Goal: Task Accomplishment & Management: Manage account settings

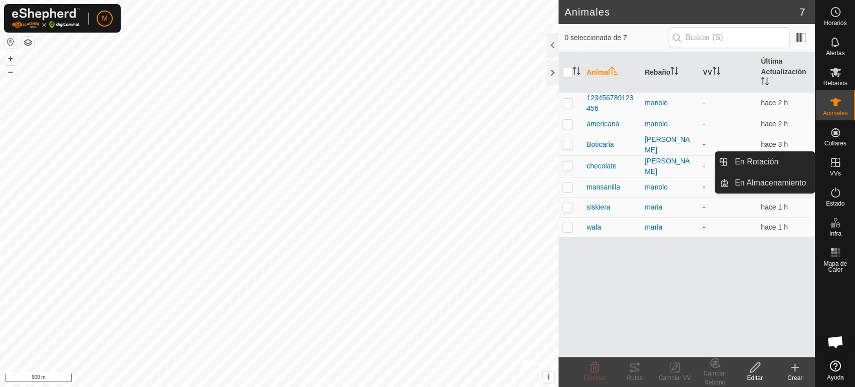
click at [835, 163] on icon at bounding box center [835, 162] width 12 height 12
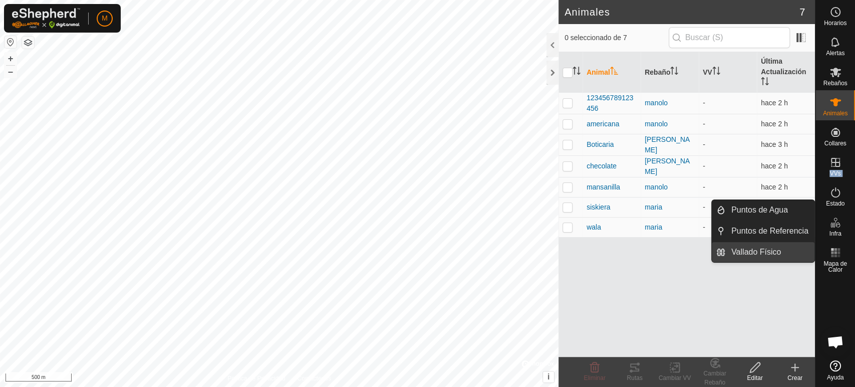
click at [784, 250] on link "Vallado Físico" at bounding box center [769, 252] width 89 height 20
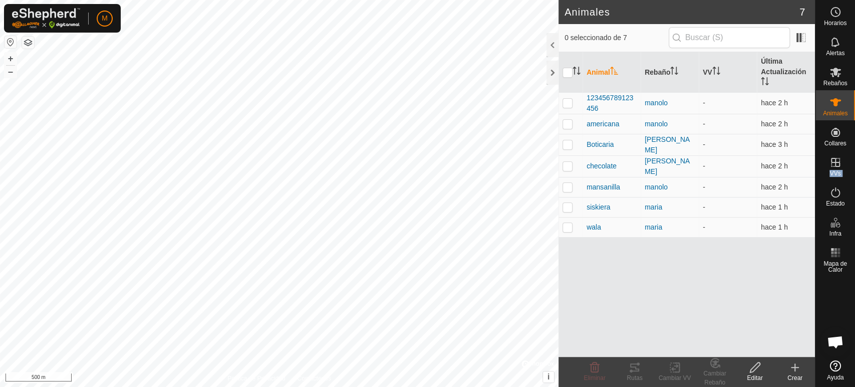
click at [815, 386] on p-menu "Puntos de Agua Puntos de Referencia Vallado Físico" at bounding box center [815, 387] width 0 height 0
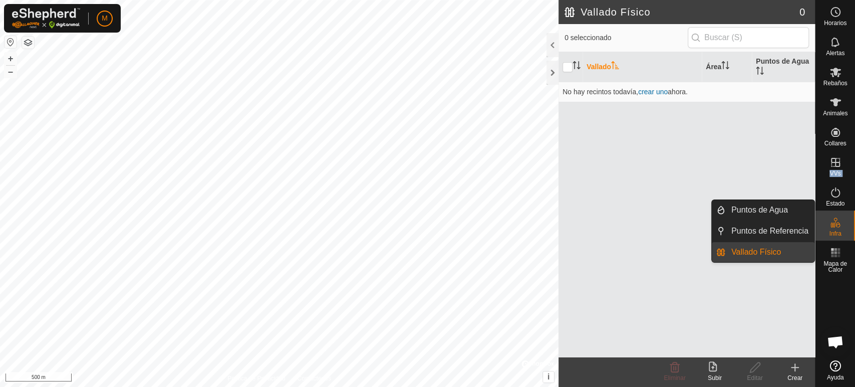
click at [784, 250] on link "Vallado Físico" at bounding box center [769, 252] width 89 height 20
click at [721, 232] on li "Puntos de Referencia" at bounding box center [763, 231] width 103 height 20
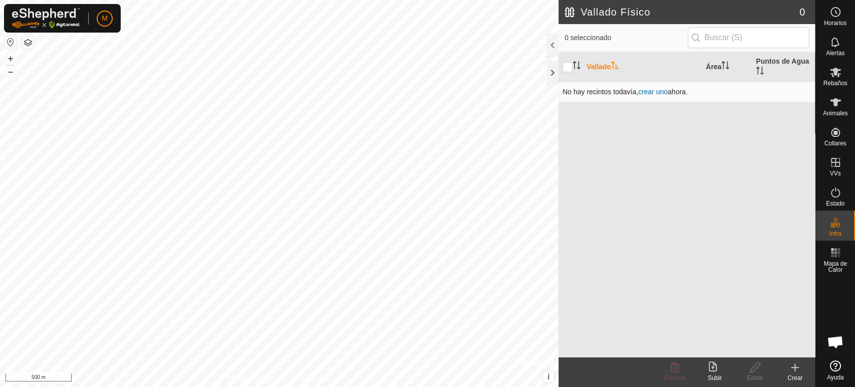
click at [623, 95] on td "No hay recintos todavía , crear uno ahora." at bounding box center [686, 92] width 256 height 20
click at [657, 92] on span "crear uno" at bounding box center [653, 92] width 30 height 8
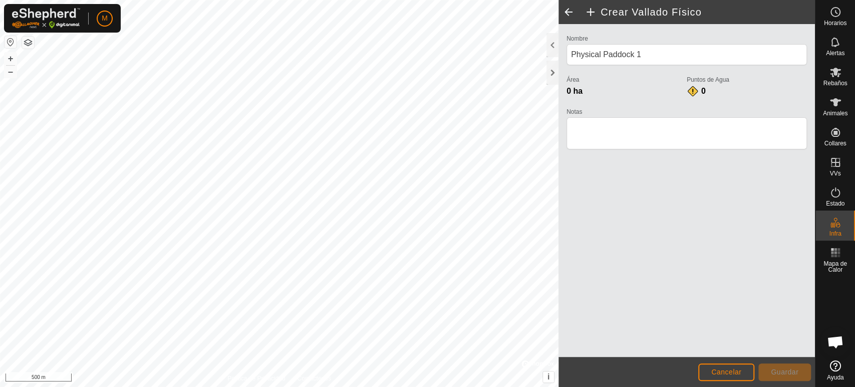
click at [657, 92] on div "0 ha" at bounding box center [626, 91] width 120 height 12
click at [590, 127] on textarea "Notas" at bounding box center [686, 133] width 240 height 32
type textarea "casa"
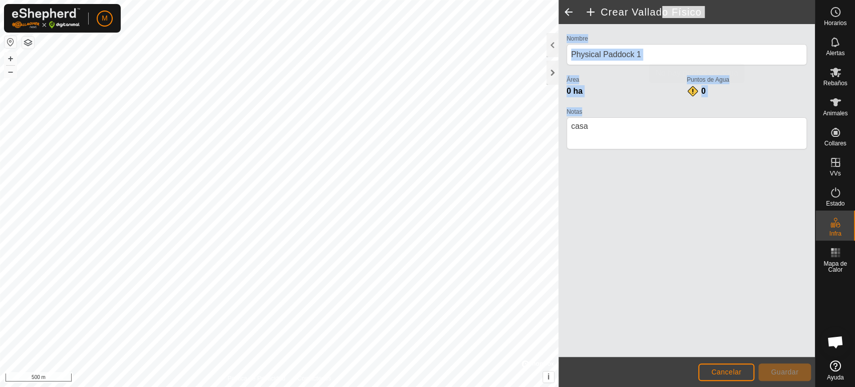
drag, startPoint x: 657, startPoint y: 14, endPoint x: 750, endPoint y: 227, distance: 232.1
click at [750, 227] on article "Crear Vallado Físico Nombre Physical Paddock 1 Área 0 ha Puntos de Agua 0 Notas…" at bounding box center [686, 193] width 256 height 387
click at [525, 348] on div "Crear Vallado Físico Nombre Physical Paddock 1 Área 0 ha Puntos de Agua 0 Notas…" at bounding box center [407, 193] width 815 height 387
click at [721, 376] on button "Cancelar" at bounding box center [726, 372] width 56 height 18
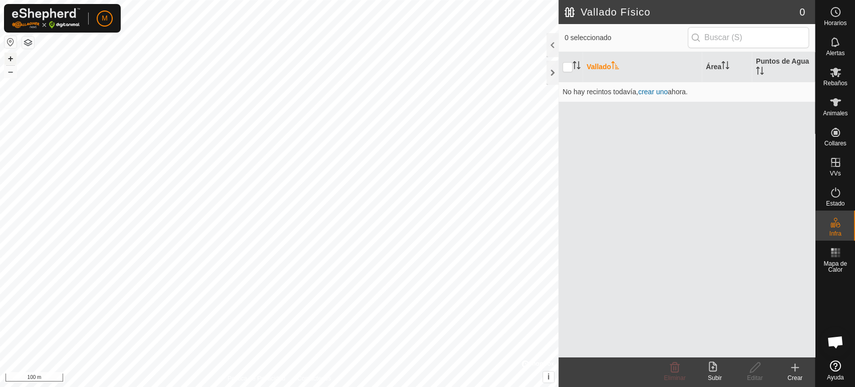
click at [12, 62] on button "+" at bounding box center [11, 59] width 12 height 12
click at [8, 75] on button "–" at bounding box center [11, 72] width 12 height 12
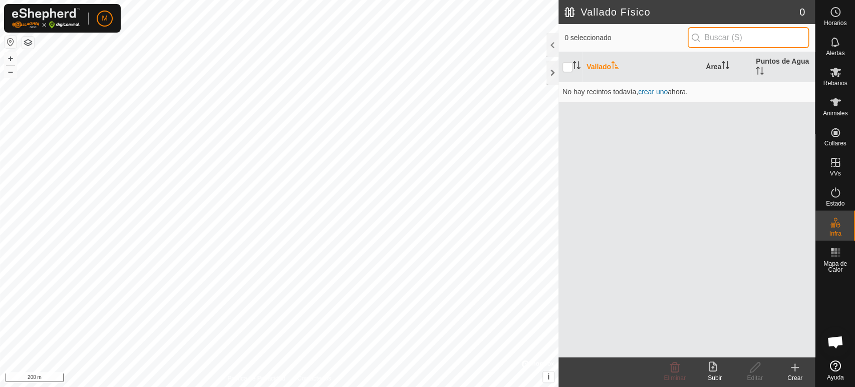
click at [711, 37] on input "text" at bounding box center [747, 37] width 121 height 21
click at [10, 61] on button "+" at bounding box center [11, 59] width 12 height 12
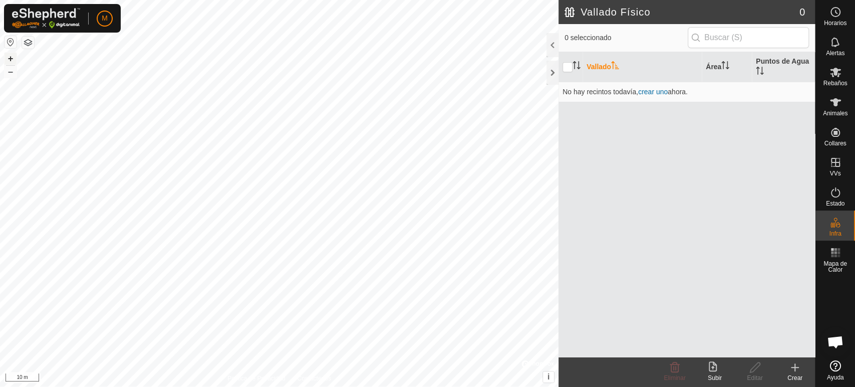
click at [10, 61] on button "+" at bounding box center [11, 59] width 12 height 12
click at [10, 63] on button "+" at bounding box center [11, 59] width 12 height 12
click at [12, 72] on button "–" at bounding box center [11, 72] width 12 height 12
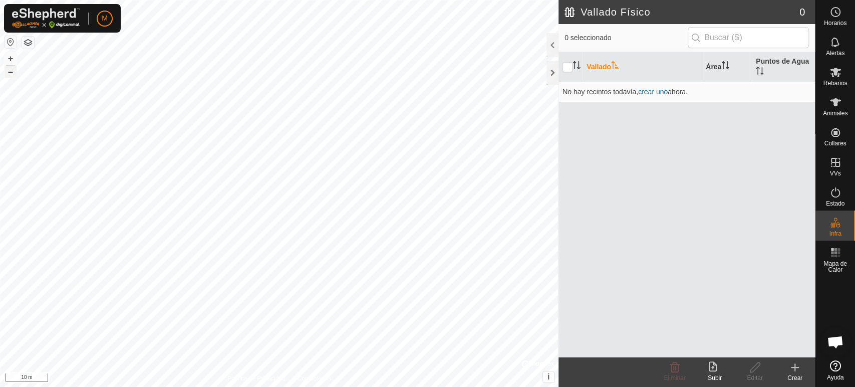
click at [12, 72] on button "–" at bounding box center [11, 72] width 12 height 12
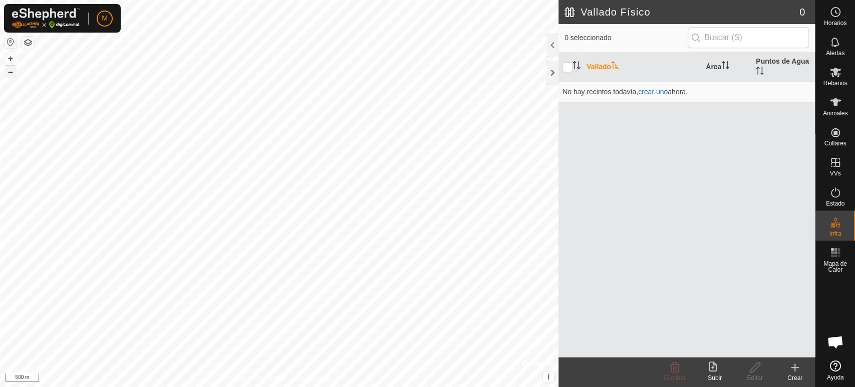
click at [12, 72] on button "–" at bounding box center [11, 72] width 12 height 12
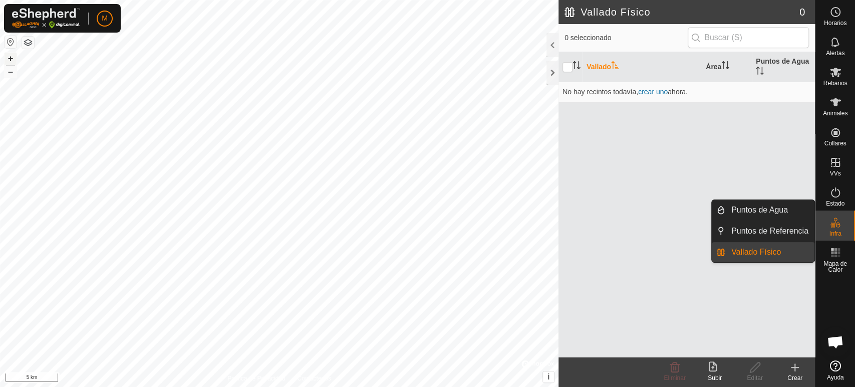
click at [11, 55] on button "+" at bounding box center [11, 59] width 12 height 12
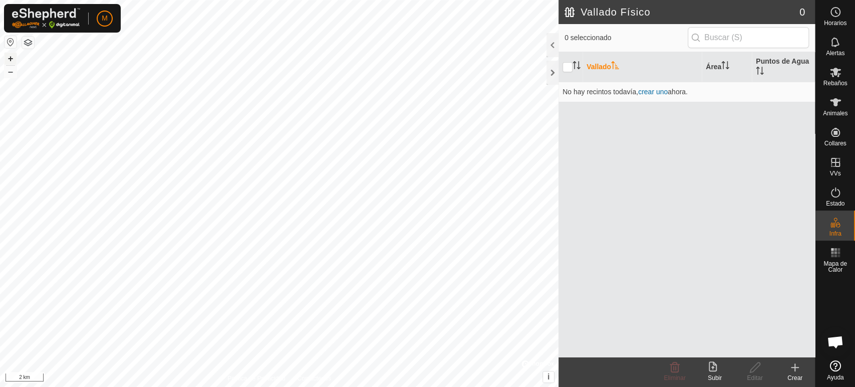
click at [11, 55] on button "+" at bounding box center [11, 59] width 12 height 12
click at [8, 73] on button "–" at bounding box center [11, 72] width 12 height 12
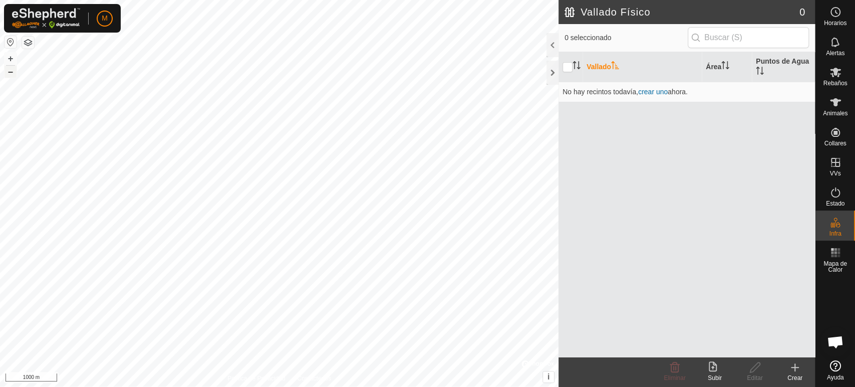
click at [8, 73] on button "–" at bounding box center [11, 72] width 12 height 12
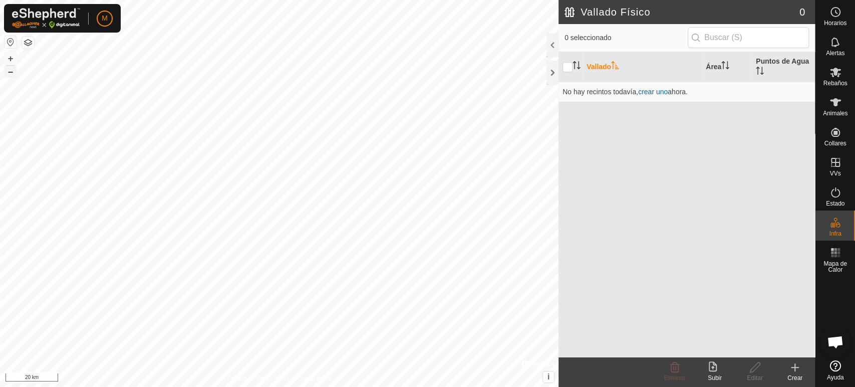
click at [8, 73] on button "–" at bounding box center [11, 72] width 12 height 12
click at [11, 39] on button "button" at bounding box center [11, 42] width 12 height 12
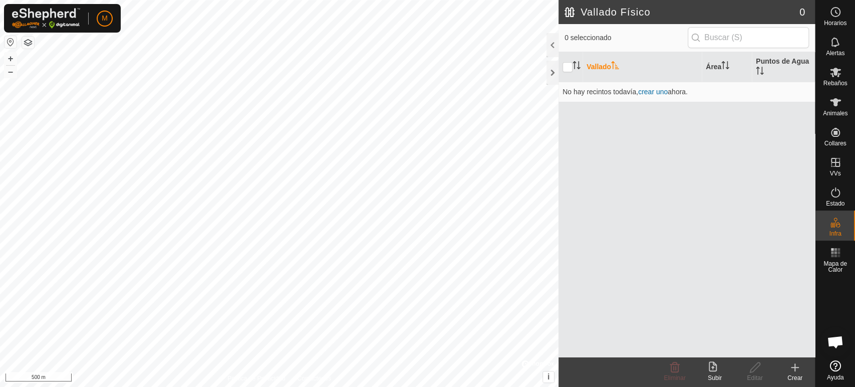
click at [11, 39] on button "button" at bounding box center [11, 42] width 12 height 12
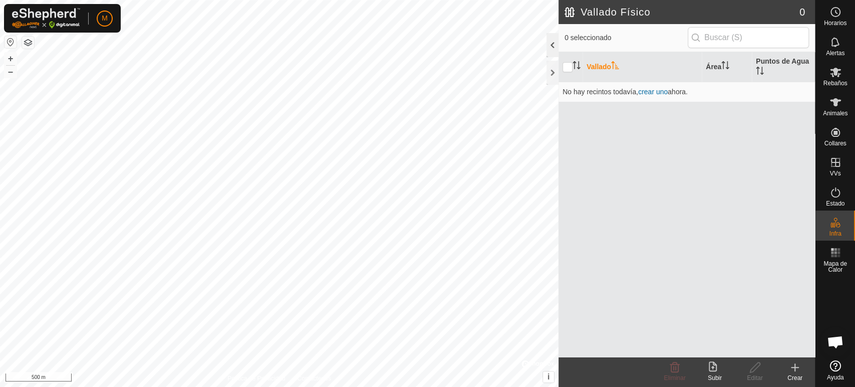
click at [549, 45] on div at bounding box center [552, 45] width 12 height 24
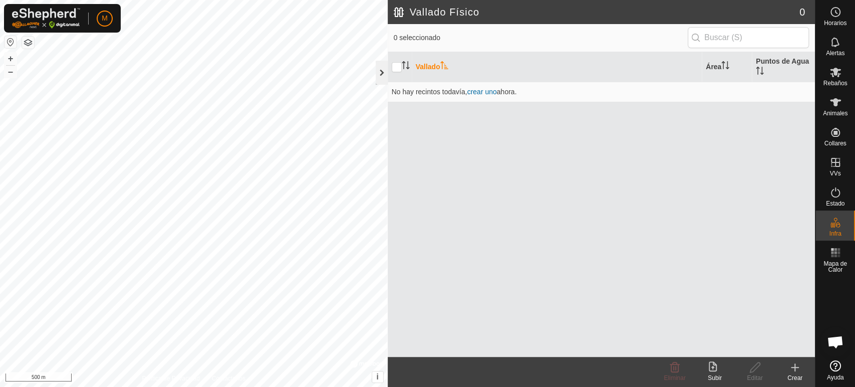
click at [382, 75] on div at bounding box center [382, 73] width 12 height 24
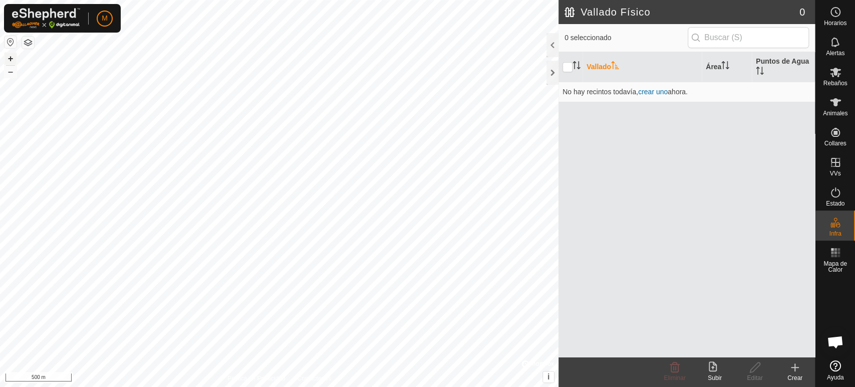
click at [10, 55] on button "+" at bounding box center [11, 59] width 12 height 12
click at [12, 40] on button "button" at bounding box center [11, 42] width 12 height 12
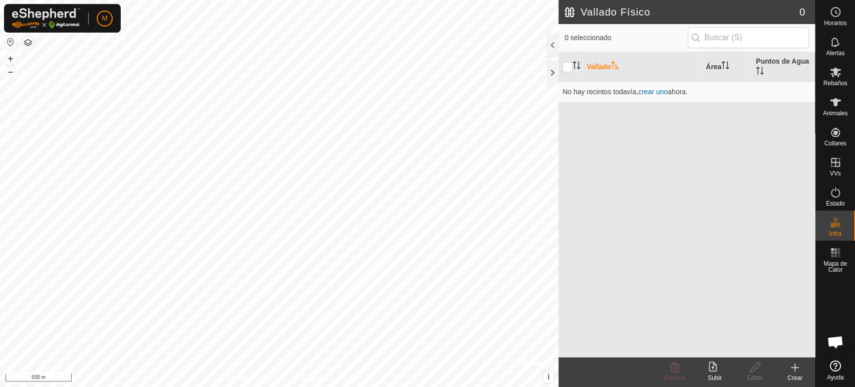
click at [12, 40] on button "button" at bounding box center [11, 42] width 12 height 12
drag, startPoint x: 12, startPoint y: 40, endPoint x: 332, endPoint y: -44, distance: 330.7
click at [332, 0] on html "M Horarios Alertas Rebaños Animales Collares VVs Estado Infra Mapa de Calor Ayu…" at bounding box center [427, 193] width 855 height 387
click at [831, 202] on span "Estado" at bounding box center [835, 203] width 19 height 6
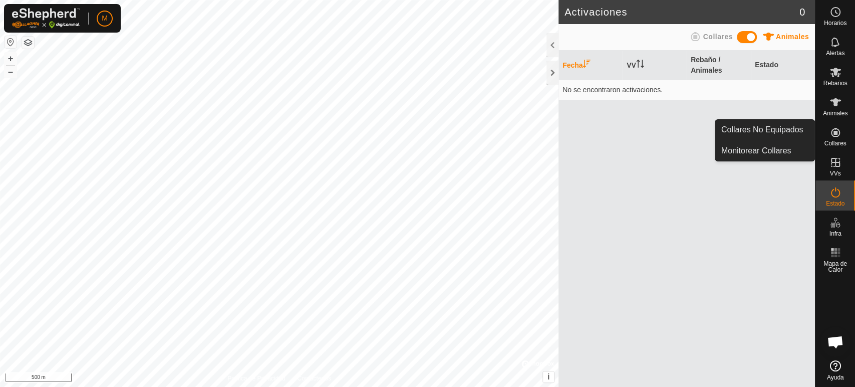
click at [832, 140] on span "Collares" at bounding box center [835, 143] width 22 height 6
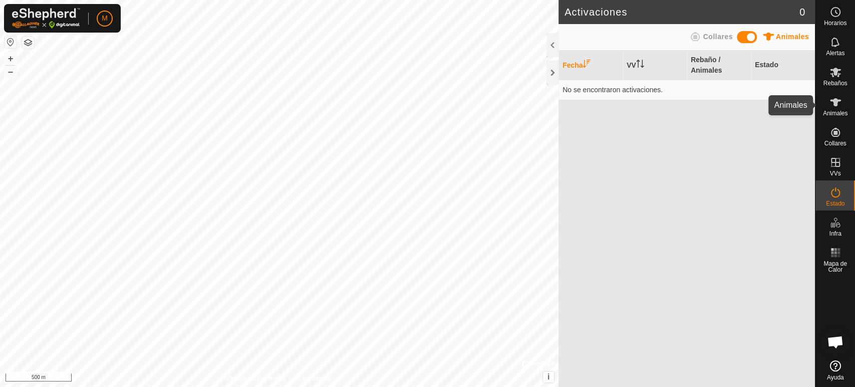
click at [838, 111] on span "Animales" at bounding box center [835, 113] width 25 height 6
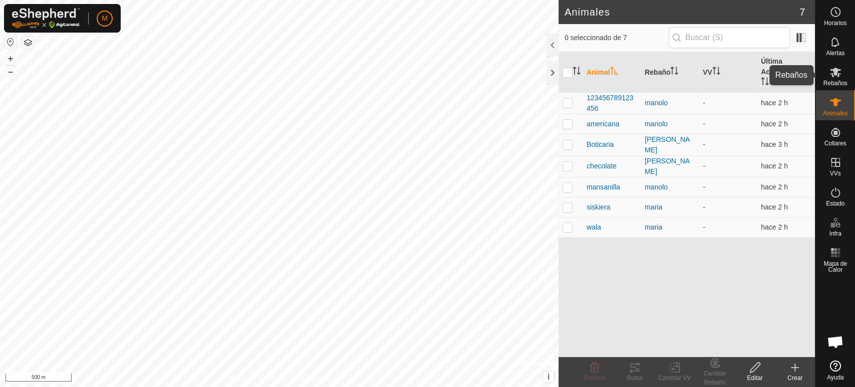
click at [839, 86] on span "Rebaños" at bounding box center [835, 83] width 24 height 6
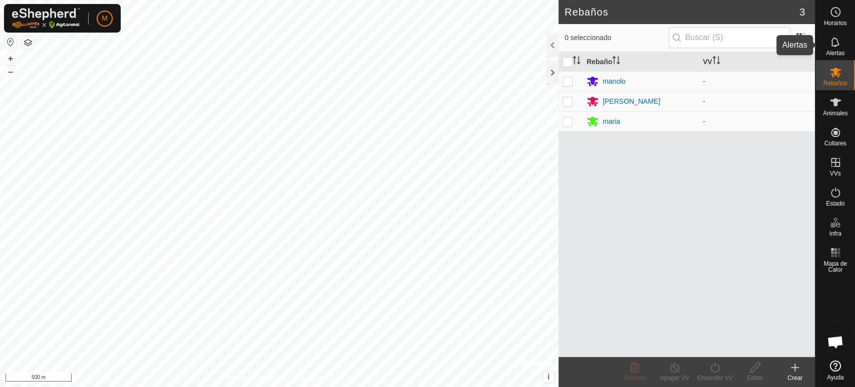
click at [844, 42] on div "Alertas" at bounding box center [835, 45] width 40 height 30
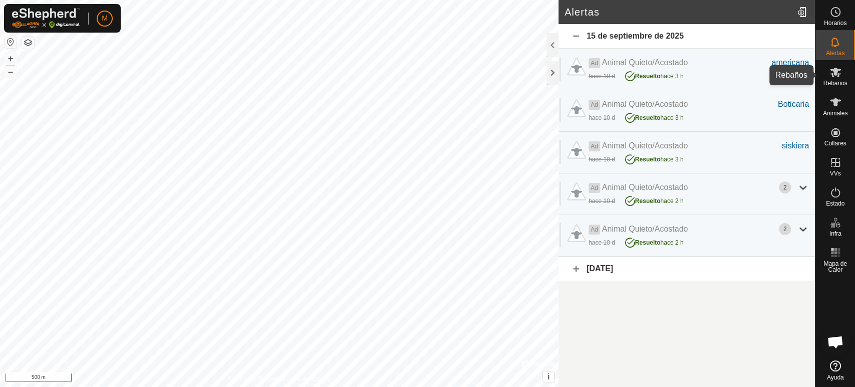
click at [831, 84] on span "Rebaños" at bounding box center [835, 83] width 24 height 6
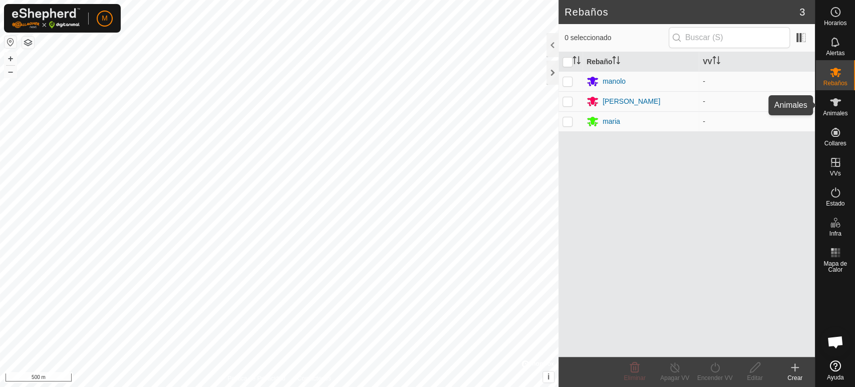
click at [841, 113] on span "Animales" at bounding box center [835, 113] width 25 height 6
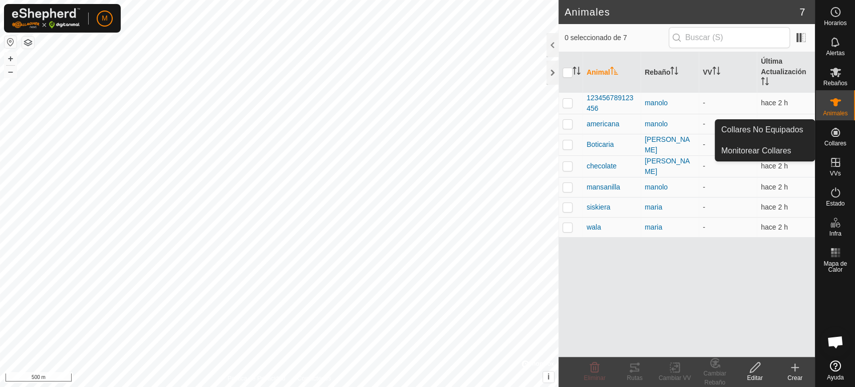
click at [845, 147] on div "Collares" at bounding box center [835, 135] width 40 height 30
click at [843, 140] on span "Collares" at bounding box center [835, 143] width 22 height 6
click at [792, 129] on link "Collares No Equipados" at bounding box center [764, 130] width 99 height 20
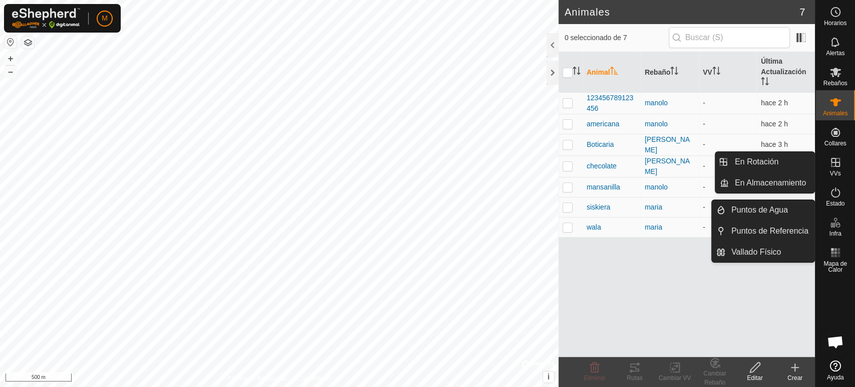
click at [835, 227] on icon at bounding box center [835, 222] width 12 height 12
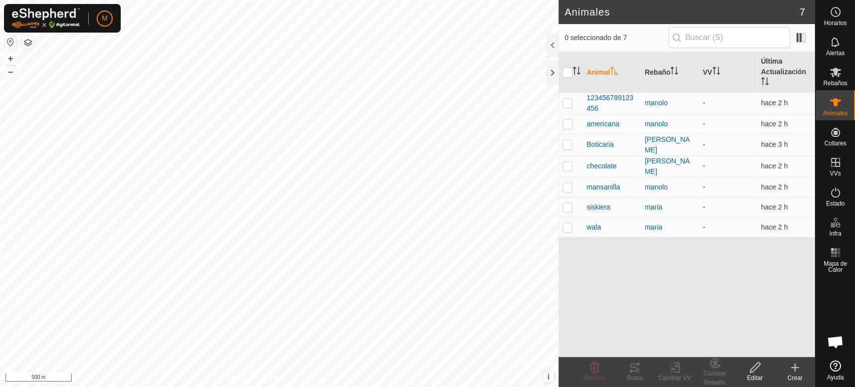
click at [798, 376] on div "Crear" at bounding box center [795, 377] width 40 height 9
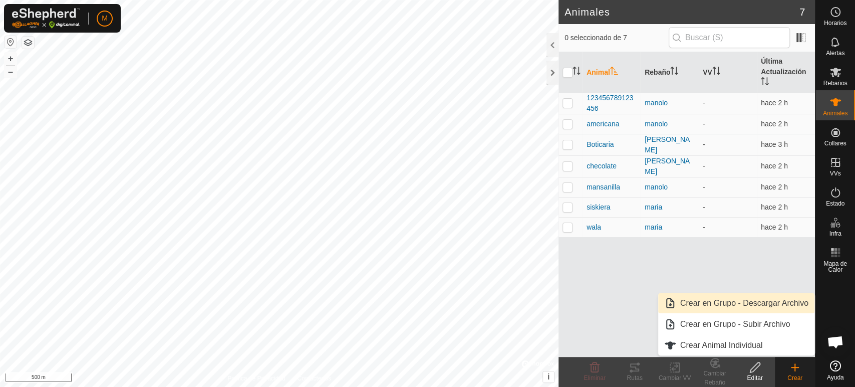
click at [707, 302] on link "Crear en Grupo - Descargar Archivo" at bounding box center [736, 303] width 156 height 20
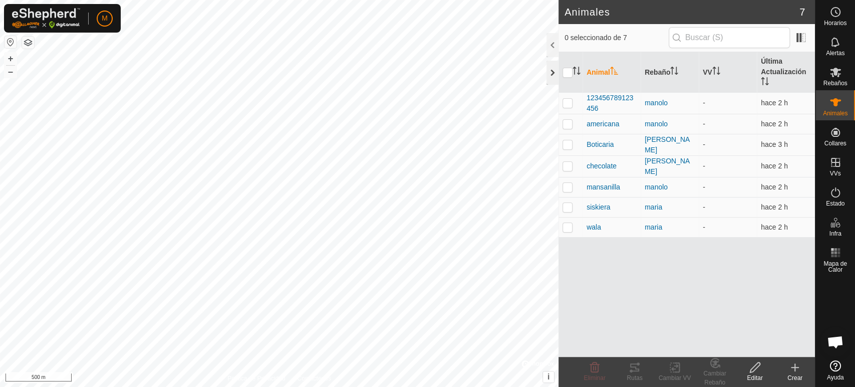
click at [553, 78] on div at bounding box center [552, 73] width 12 height 24
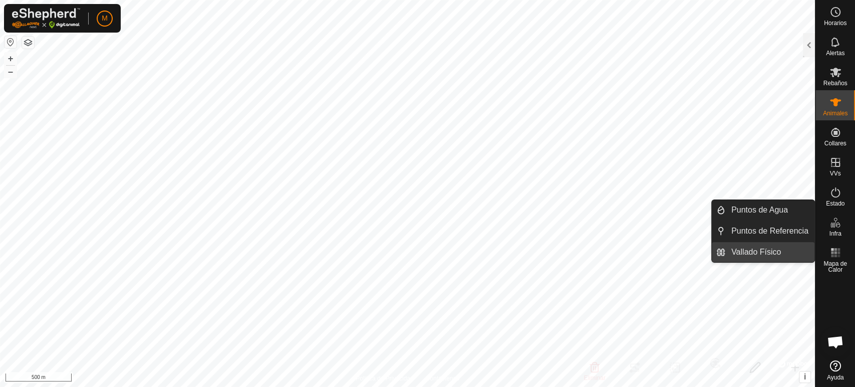
click at [796, 249] on link "Vallado Físico" at bounding box center [769, 252] width 89 height 20
click at [837, 234] on span "Infra" at bounding box center [835, 233] width 12 height 6
